Goal: Find contact information: Find contact information

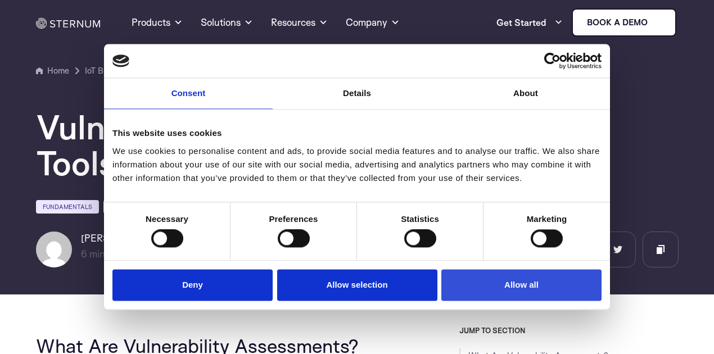
drag, startPoint x: 552, startPoint y: 292, endPoint x: 574, endPoint y: 289, distance: 21.6
click at [552, 292] on button "Allow all" at bounding box center [521, 285] width 160 height 32
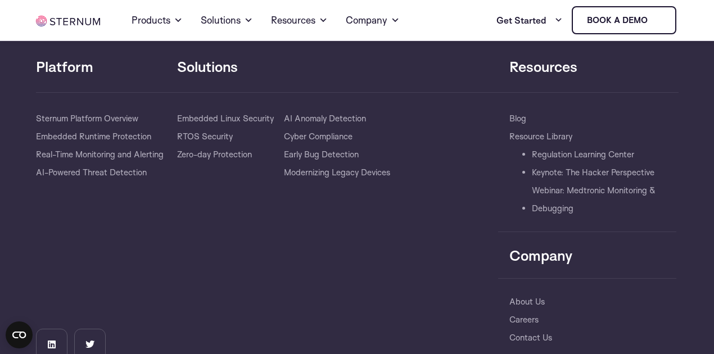
scroll to position [5303, 0]
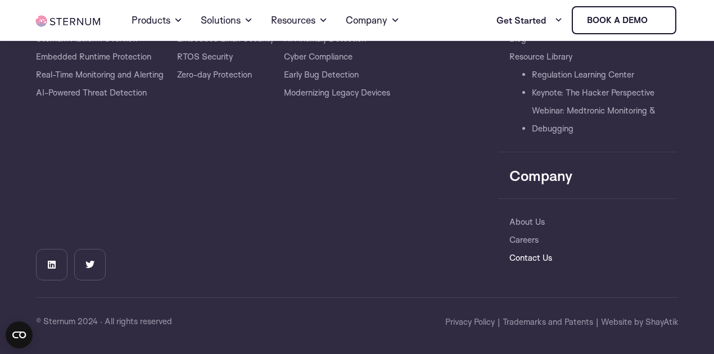
click at [538, 259] on link "Contact Us" at bounding box center [530, 258] width 43 height 18
click at [44, 314] on p "© Sternum 2024 · All rights reserved" at bounding box center [195, 320] width 320 height 13
copy p "Sternum"
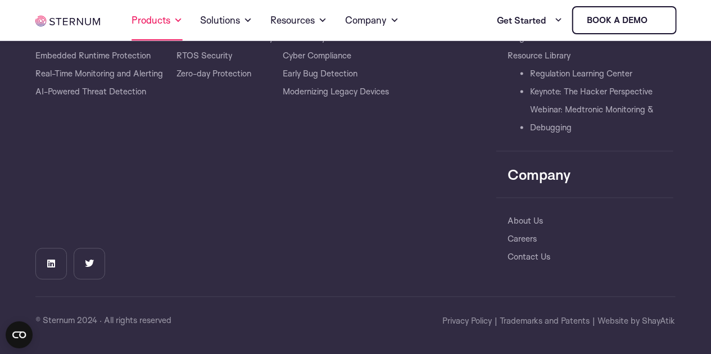
drag, startPoint x: 305, startPoint y: 194, endPoint x: 187, endPoint y: 7, distance: 221.4
click at [298, 182] on div "Solutions​ Embedded Linux Security RTOS Security Zero-day Protection AI Anomaly…" at bounding box center [337, 154] width 320 height 251
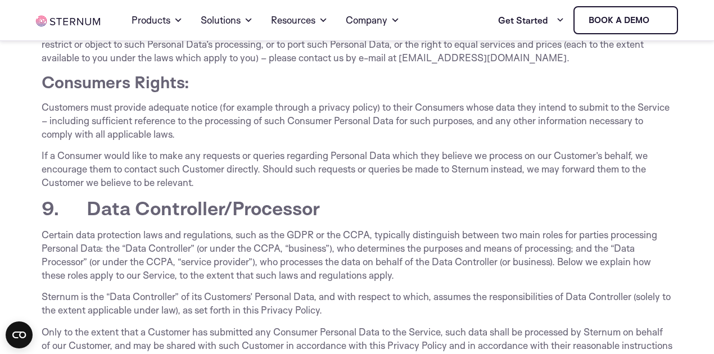
scroll to position [2575, 0]
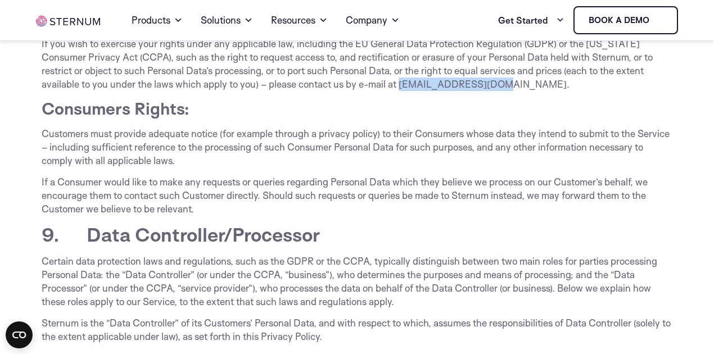
drag, startPoint x: 400, startPoint y: 84, endPoint x: 500, endPoint y: 88, distance: 100.2
click at [500, 88] on p "If you wish to exercise your rights under any applicable law, including the EU …" at bounding box center [357, 64] width 631 height 54
copy p "[EMAIL_ADDRESS][DOMAIN_NAME]"
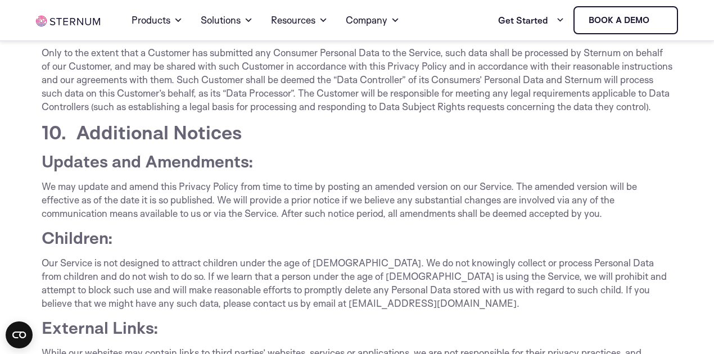
scroll to position [2933, 0]
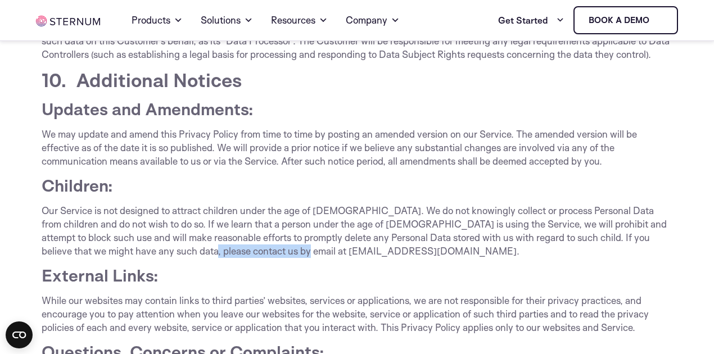
drag, startPoint x: 169, startPoint y: 264, endPoint x: 276, endPoint y: 264, distance: 106.8
click at [276, 258] on p "Our Service is not designed to attract children under the age of [DEMOGRAPHIC_D…" at bounding box center [357, 231] width 631 height 54
copy p "[EMAIL_ADDRESS][DOMAIN_NAME]"
